Goal: Information Seeking & Learning: Learn about a topic

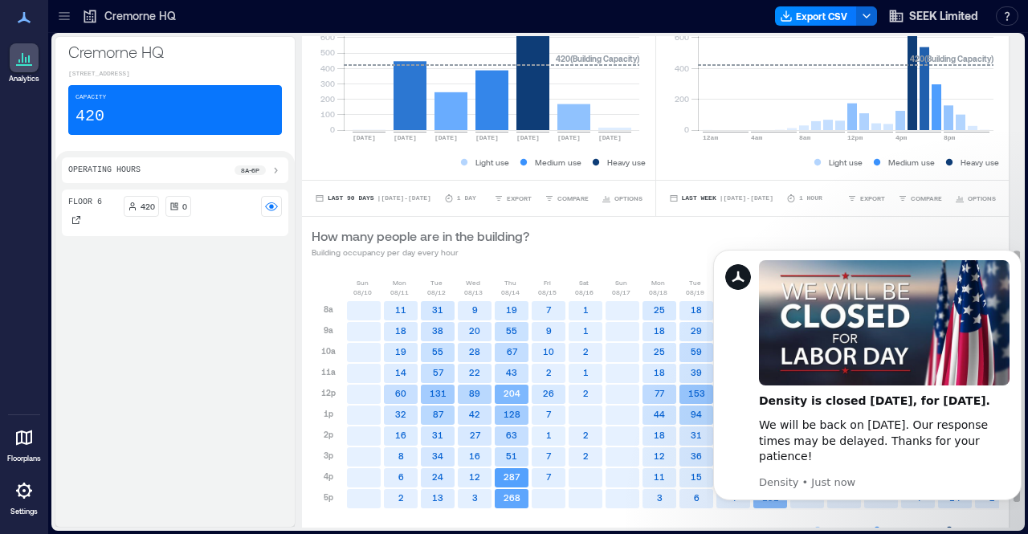
scroll to position [472, 0]
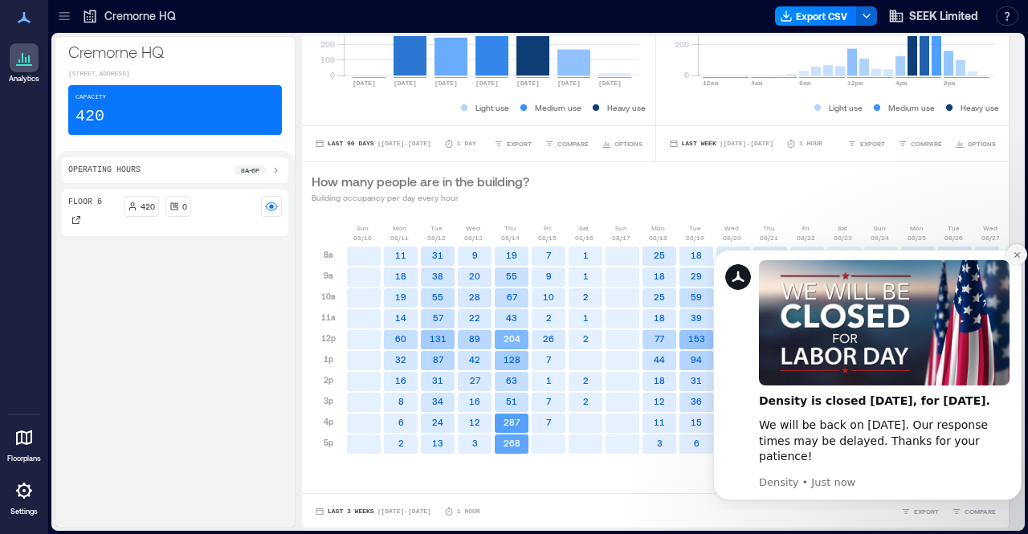
click at [1018, 255] on icon "Dismiss notification" at bounding box center [1017, 255] width 6 height 6
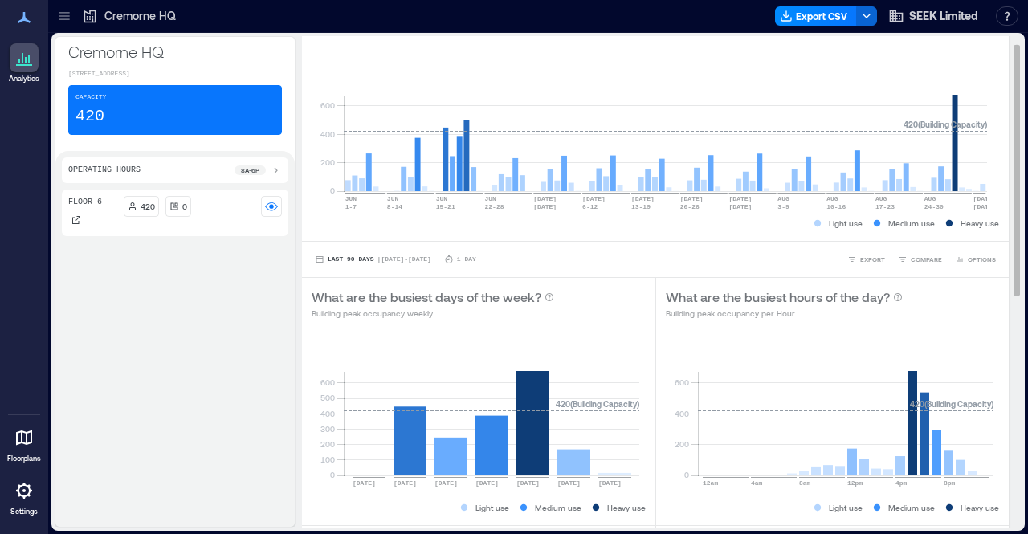
scroll to position [0, 0]
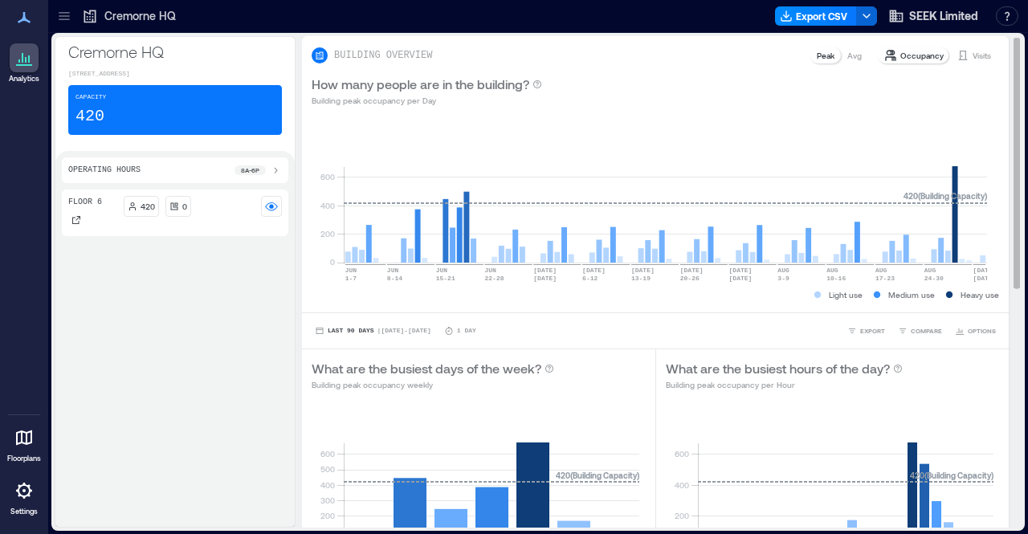
click at [900, 58] on p "Occupancy" at bounding box center [921, 55] width 43 height 13
click at [847, 56] on p "Avg" at bounding box center [854, 55] width 14 height 13
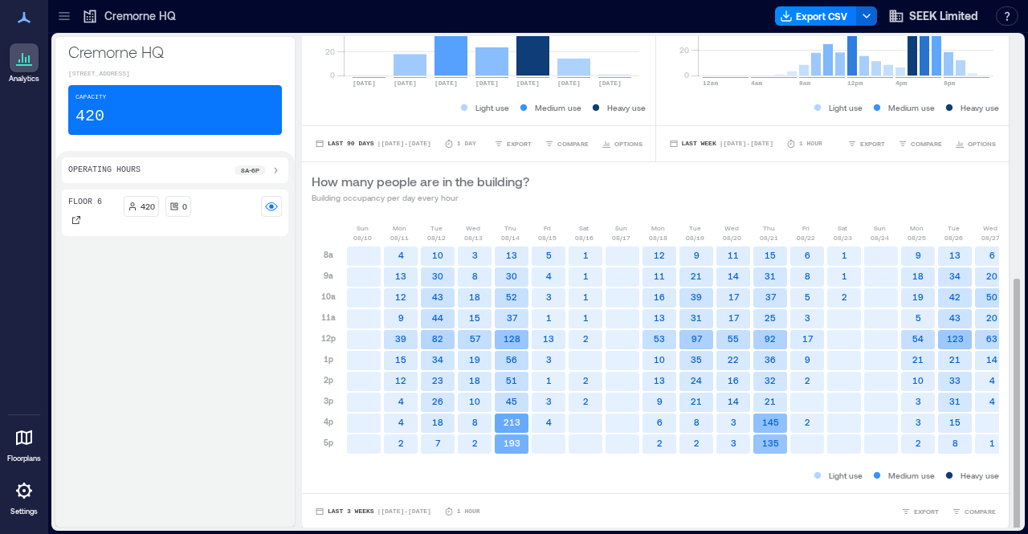
scroll to position [2, 0]
click at [345, 510] on span "Last 3 Weeks" at bounding box center [351, 510] width 47 height 0
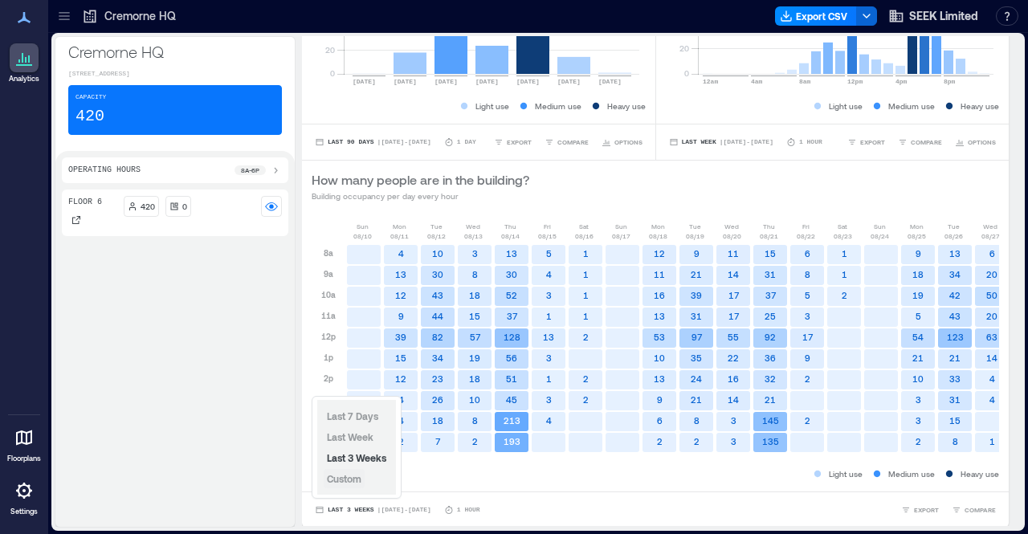
click at [353, 486] on button "Custom" at bounding box center [344, 478] width 41 height 19
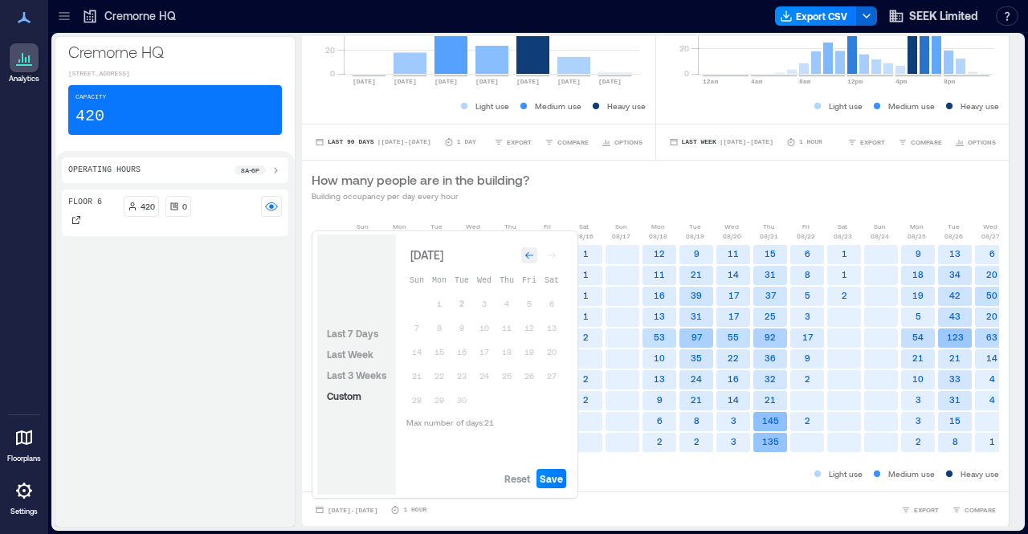
click at [530, 252] on icon "Go to previous month" at bounding box center [530, 256] width 10 height 10
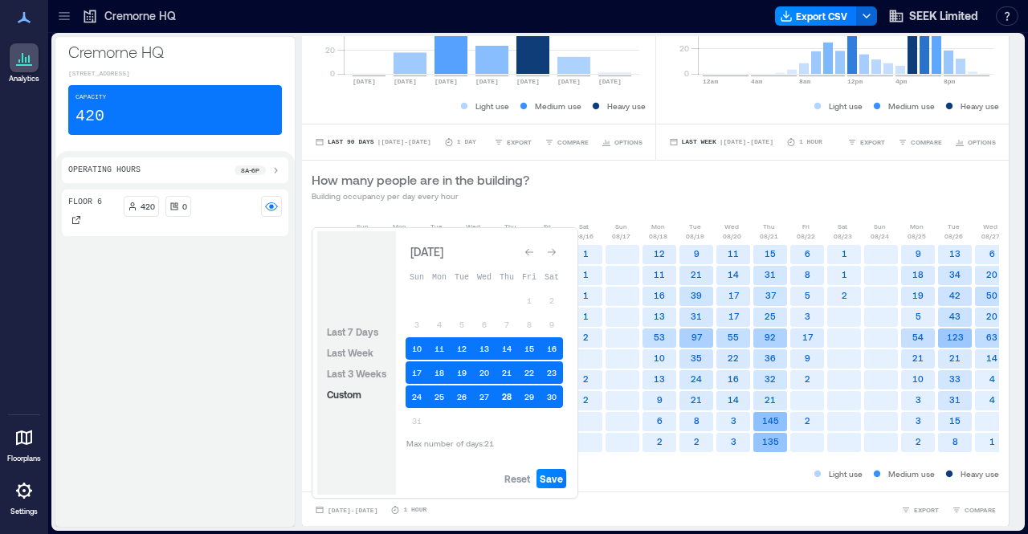
click at [501, 401] on button "28" at bounding box center [507, 397] width 22 height 22
click at [504, 402] on button "28" at bounding box center [507, 397] width 22 height 22
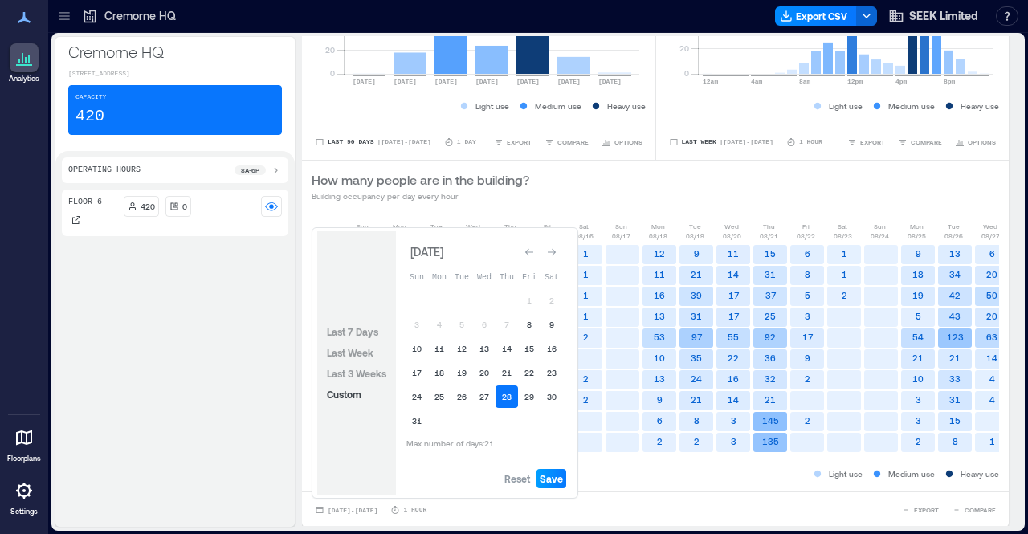
click at [556, 478] on span "Save" at bounding box center [551, 478] width 23 height 13
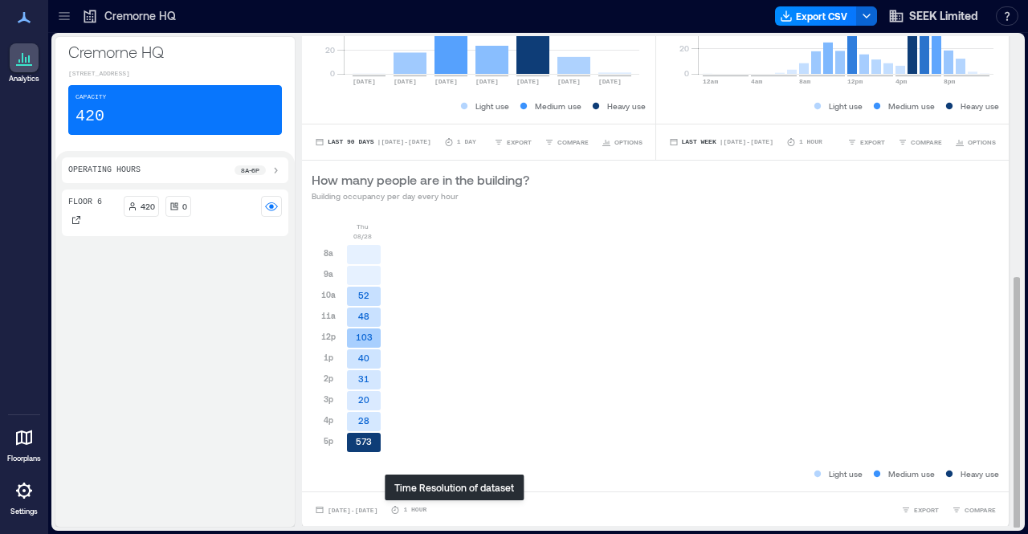
click at [427, 509] on p "1 Hour" at bounding box center [414, 510] width 23 height 10
click at [900, 508] on button "EXPORT" at bounding box center [920, 510] width 44 height 16
click at [756, 383] on div "[DATE] 8a 9a 10a 11a 12p 1p 2p 3p 4p 5p 52 48 103 40 31 20 28 573" at bounding box center [656, 344] width 688 height 244
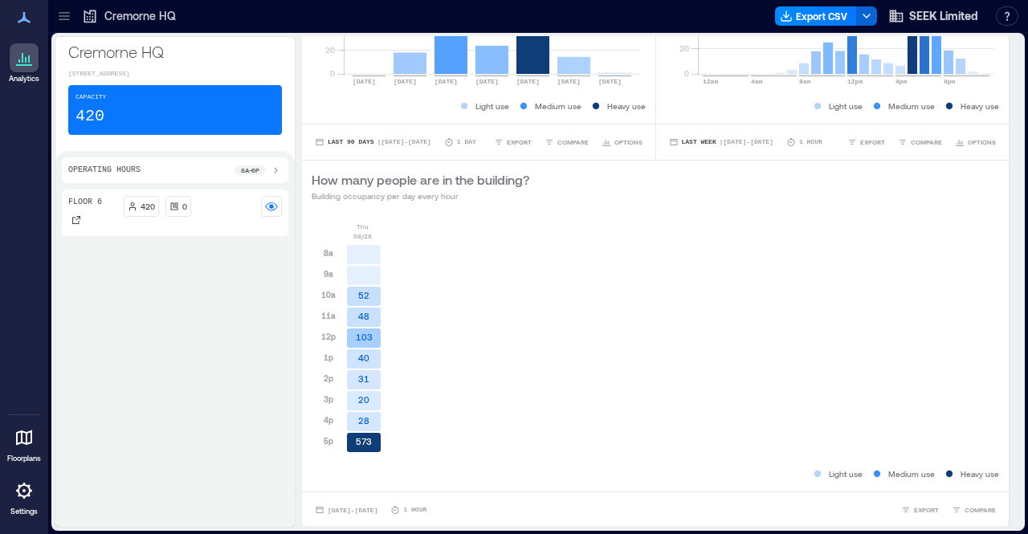
click at [281, 172] on icon at bounding box center [275, 170] width 13 height 13
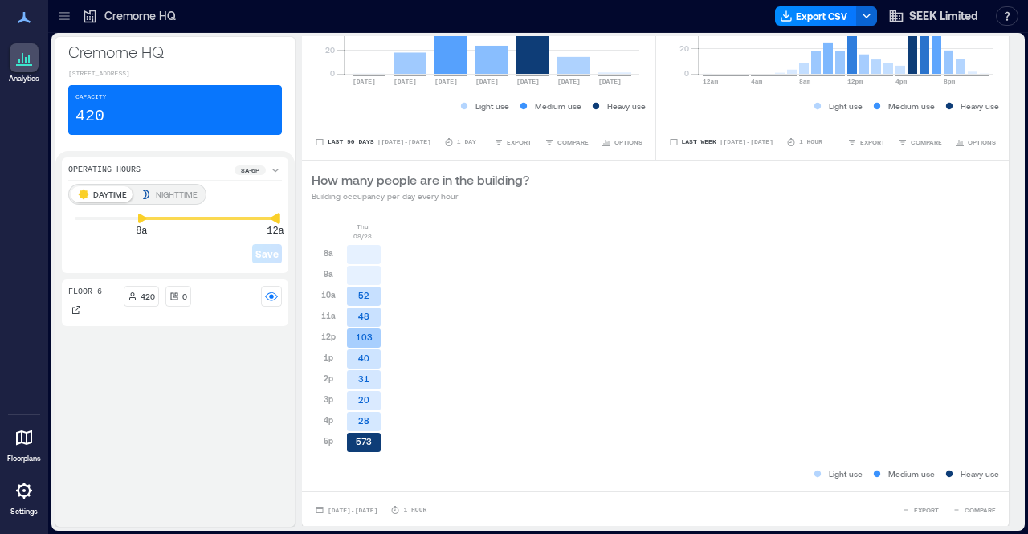
click at [273, 218] on icon at bounding box center [275, 218] width 11 height 11
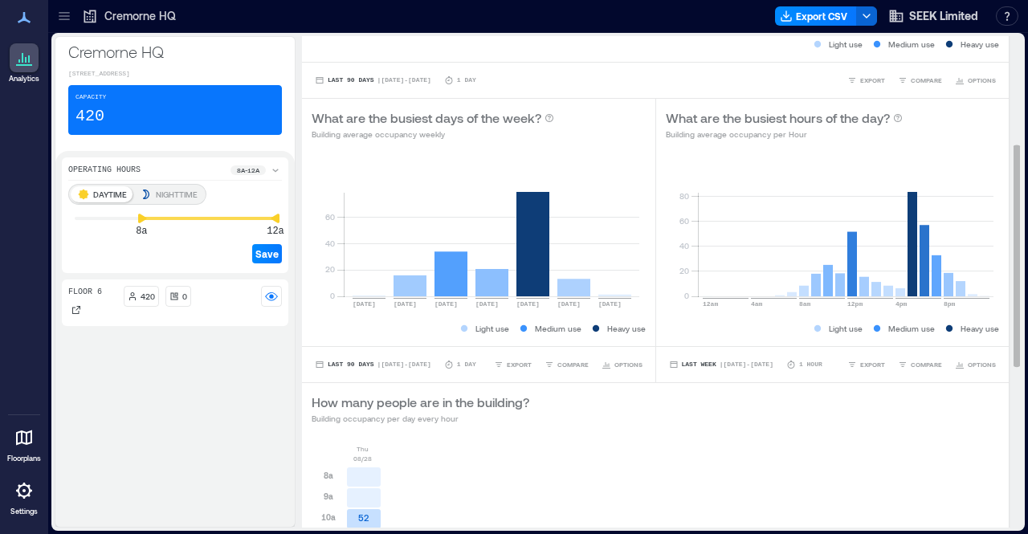
scroll to position [232, 0]
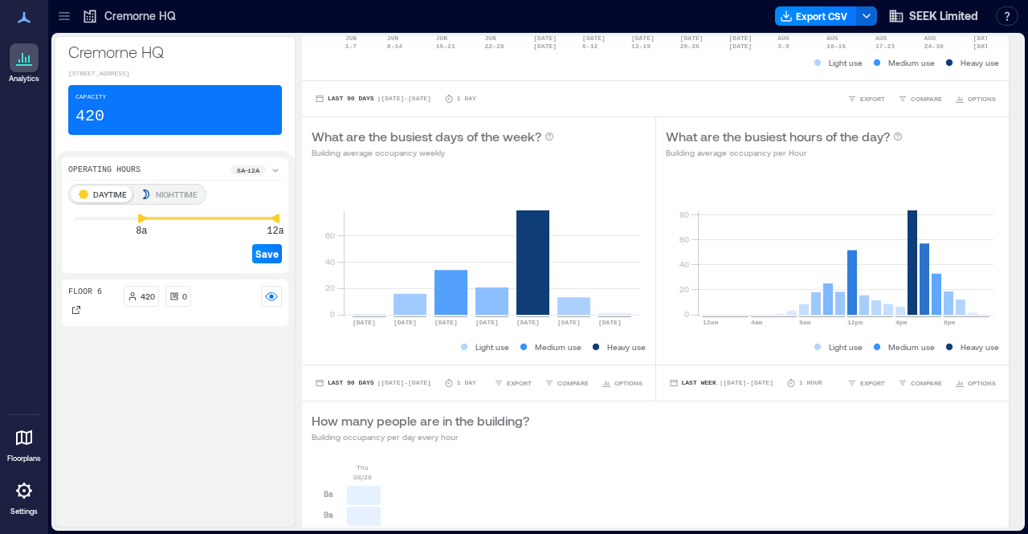
click at [177, 194] on p "NIGHTTIME" at bounding box center [177, 194] width 42 height 13
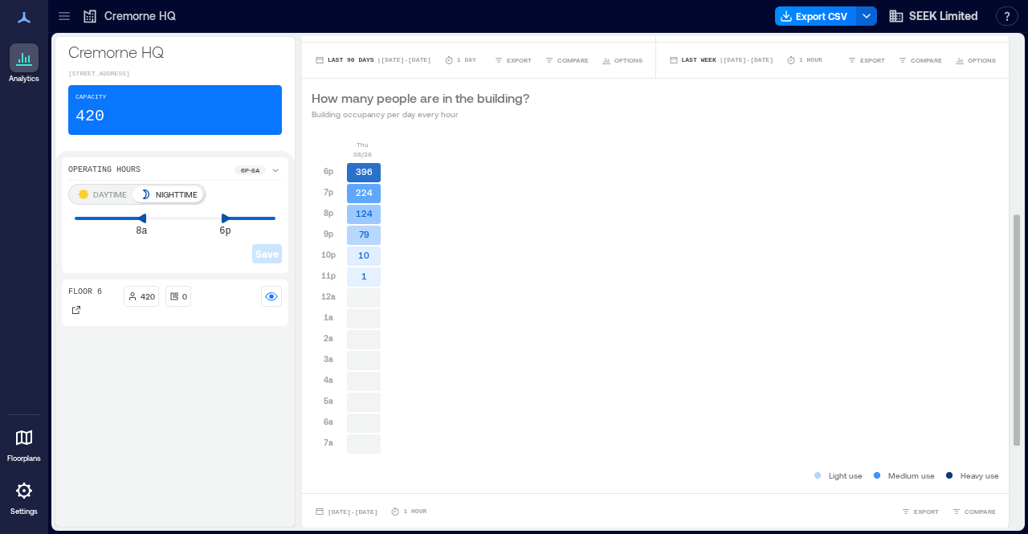
scroll to position [375, 0]
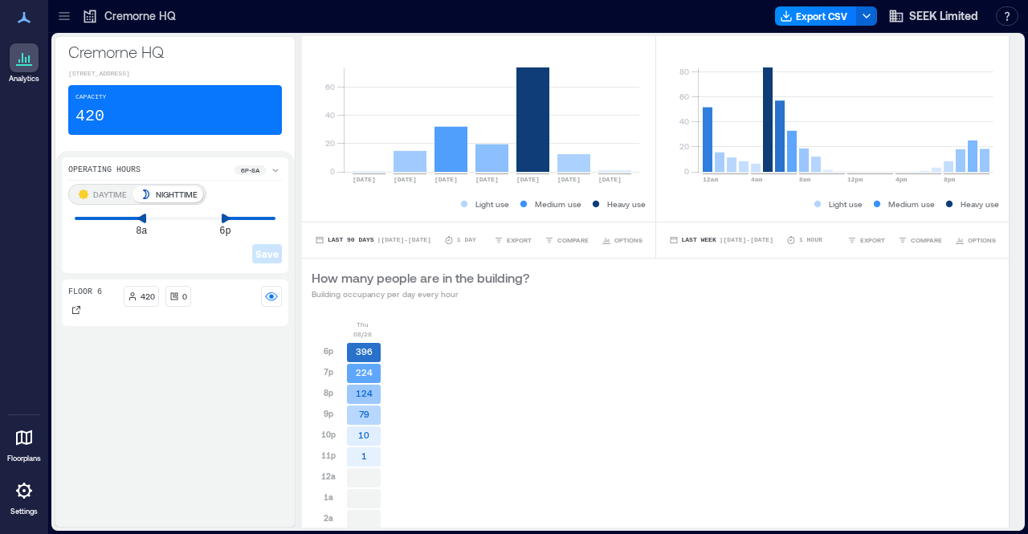
click at [93, 190] on p "DAYTIME" at bounding box center [110, 194] width 34 height 13
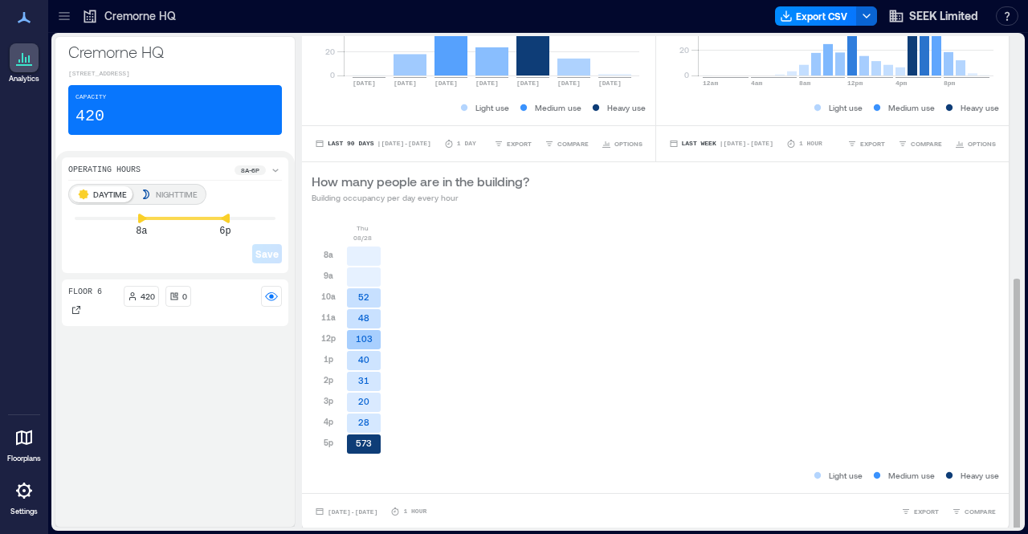
scroll to position [2, 0]
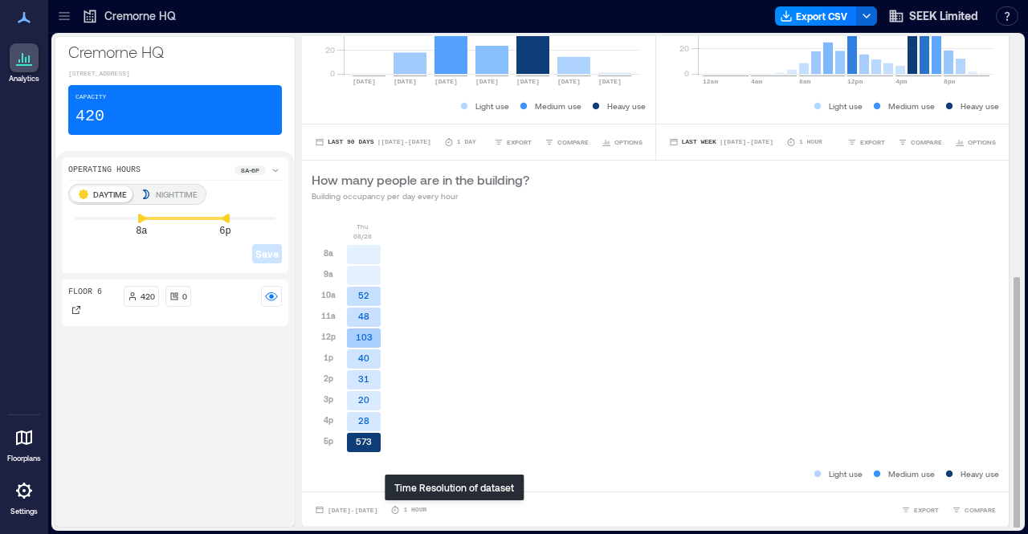
click at [427, 508] on p "1 Hour" at bounding box center [414, 510] width 23 height 10
click at [965, 510] on span "COMPARE" at bounding box center [980, 510] width 31 height 10
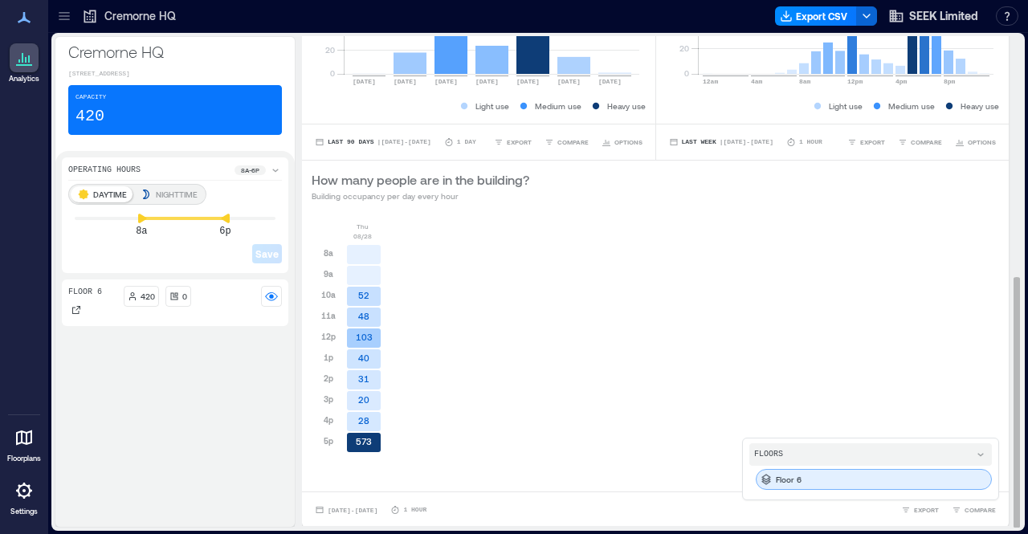
click at [792, 476] on div "Floor 6" at bounding box center [874, 479] width 236 height 21
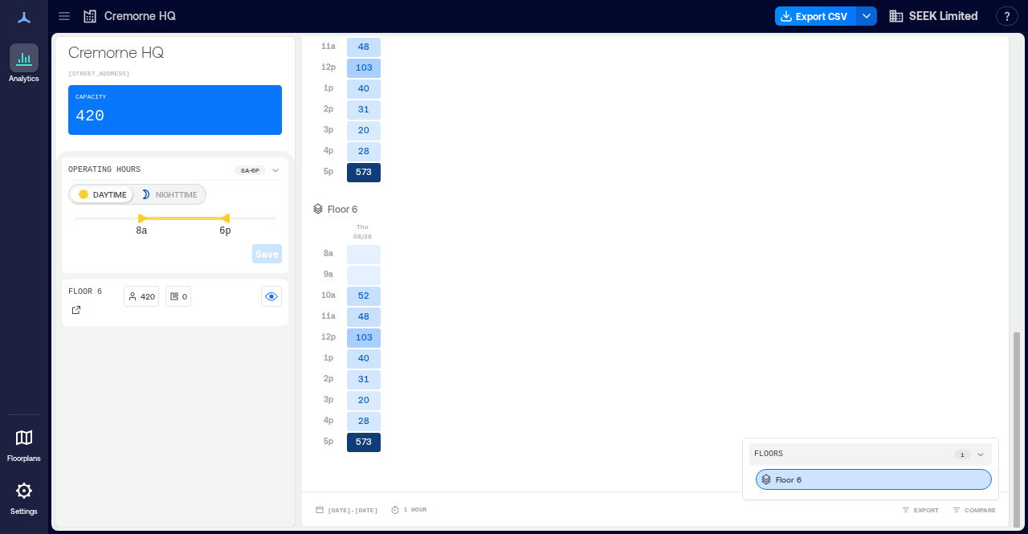
click at [760, 476] on icon at bounding box center [766, 479] width 13 height 13
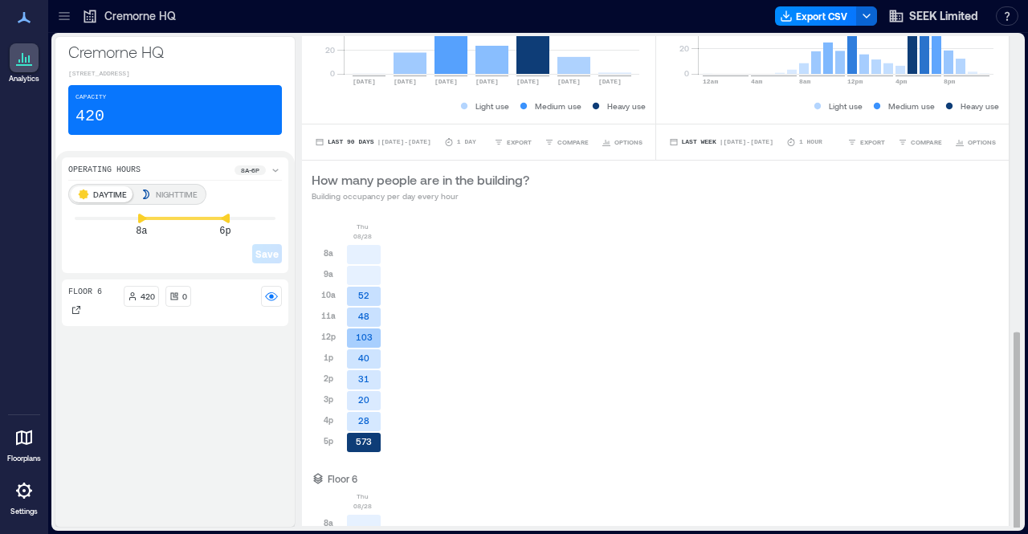
scroll to position [0, 0]
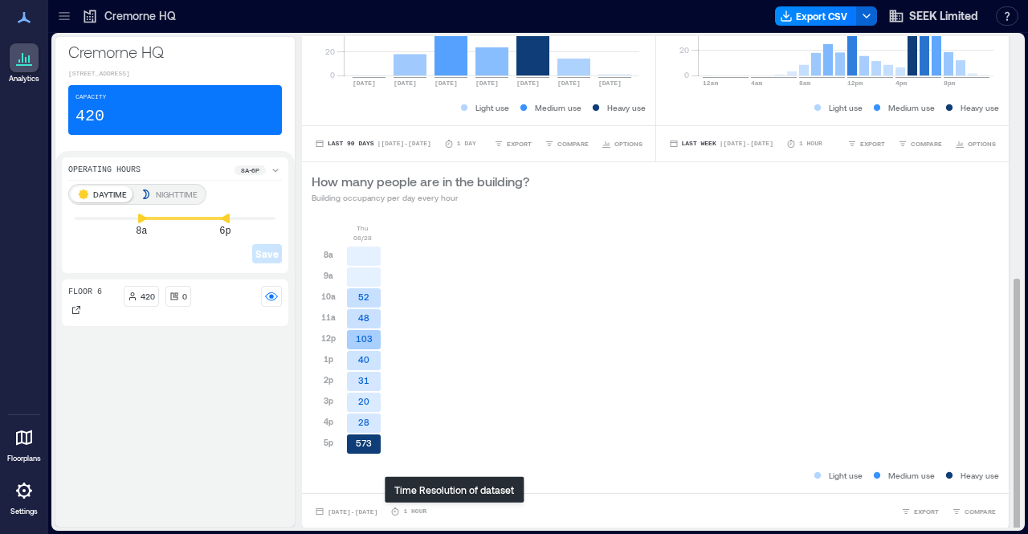
click at [427, 508] on p "1 Hour" at bounding box center [414, 512] width 23 height 10
click at [381, 504] on button "[DATE] - [DATE]" at bounding box center [346, 512] width 69 height 16
click at [635, 274] on div "[DATE] 8a 9a 10a 11a 12p 1p 2p 3p 4p 5p 52 48 103 40 31 20 28 573" at bounding box center [656, 345] width 688 height 244
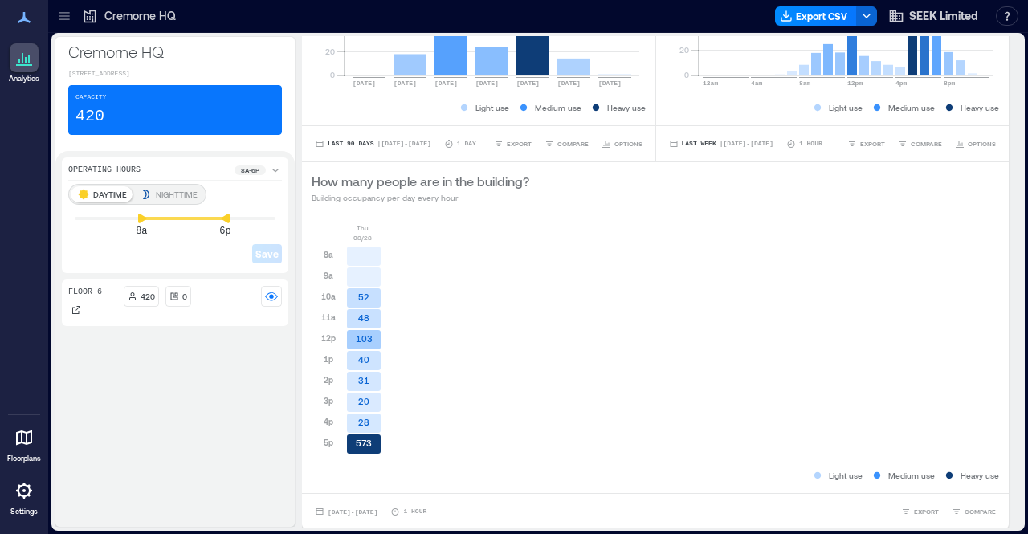
click at [277, 169] on icon at bounding box center [275, 170] width 13 height 13
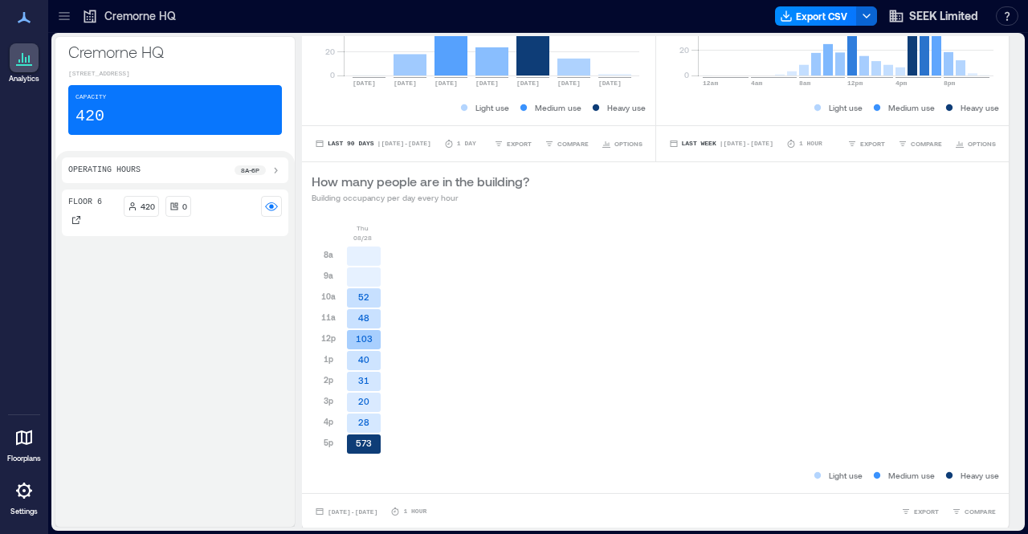
click at [277, 169] on icon at bounding box center [276, 171] width 3 height 6
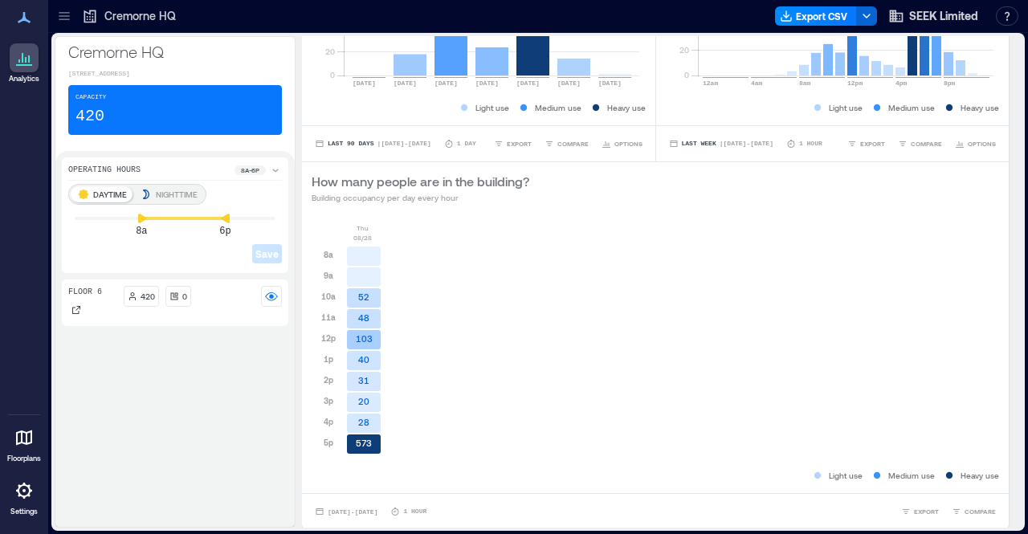
click at [270, 374] on div "Floor 6 420 0" at bounding box center [175, 400] width 227 height 241
click at [275, 291] on rect at bounding box center [271, 297] width 13 height 13
click at [271, 286] on div at bounding box center [271, 296] width 21 height 21
click at [76, 308] on icon at bounding box center [76, 310] width 10 height 10
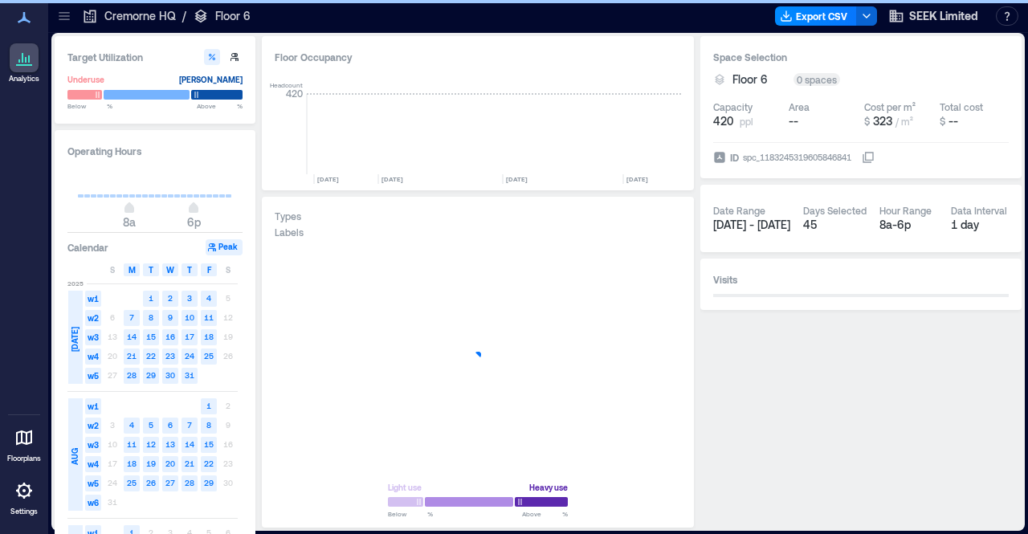
scroll to position [0, 3134]
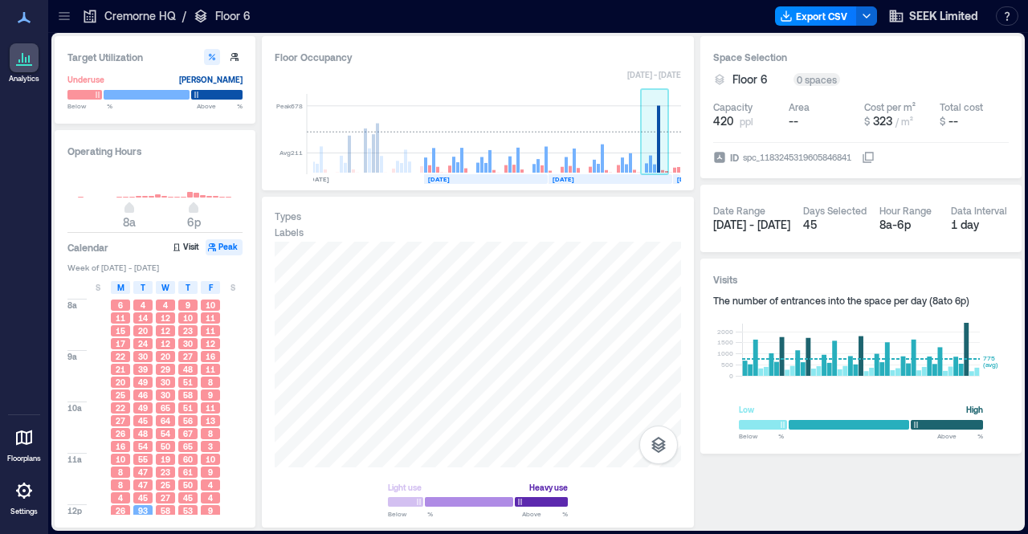
click at [658, 153] on rect at bounding box center [658, 139] width 3 height 67
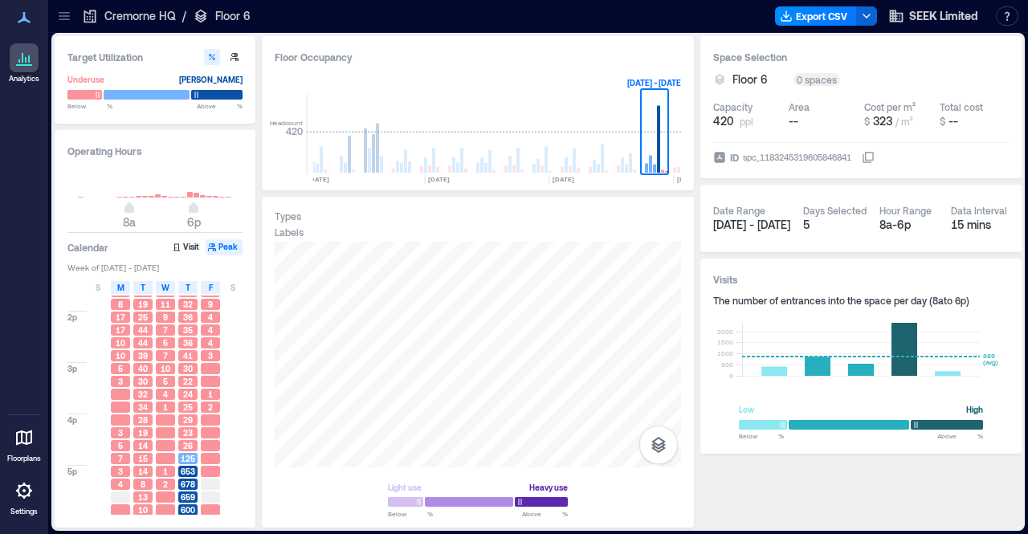
scroll to position [297, 0]
click at [22, 500] on icon at bounding box center [23, 490] width 19 height 19
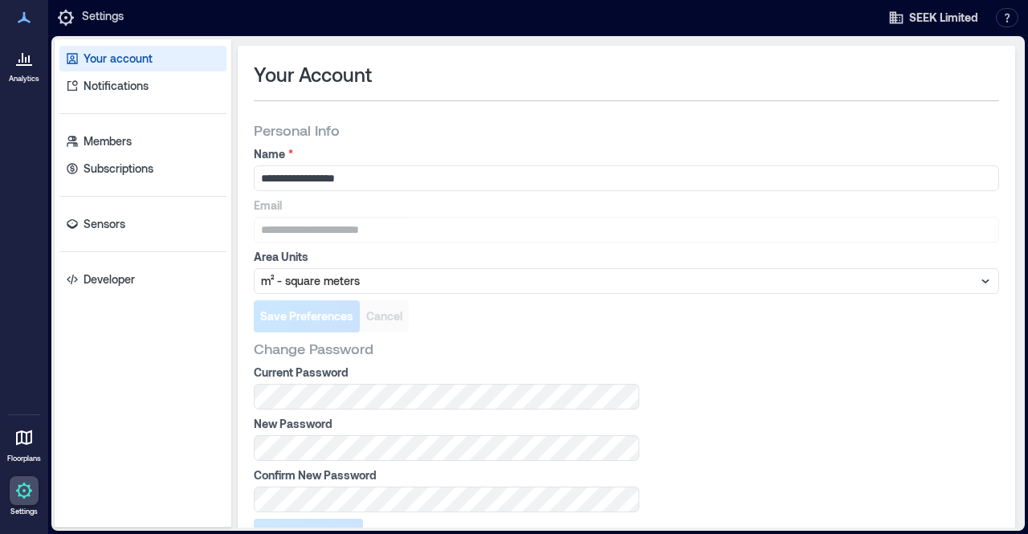
scroll to position [109, 0]
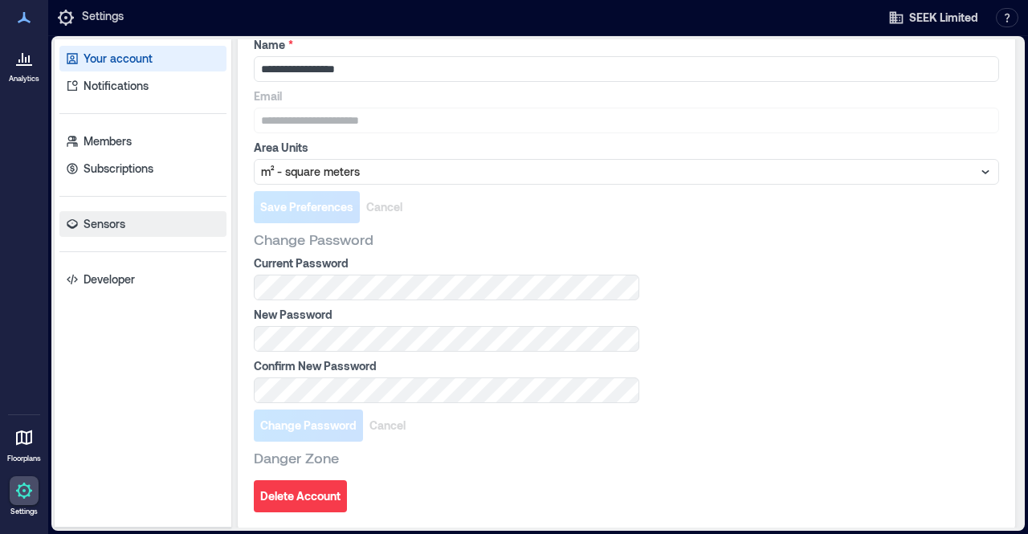
click at [126, 229] on link "Sensors" at bounding box center [142, 224] width 167 height 26
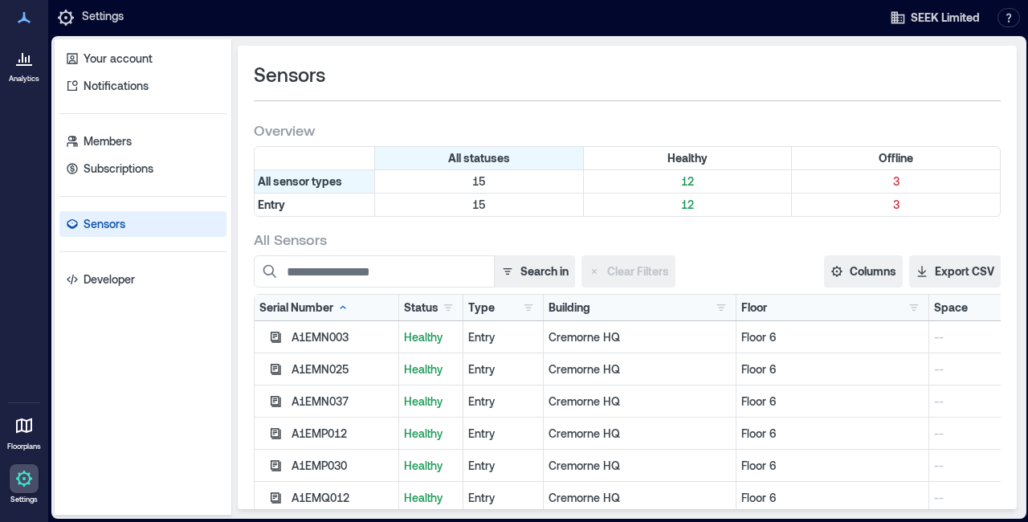
click at [22, 60] on icon at bounding box center [23, 58] width 2 height 10
